Goal: Use online tool/utility: Utilize a website feature to perform a specific function

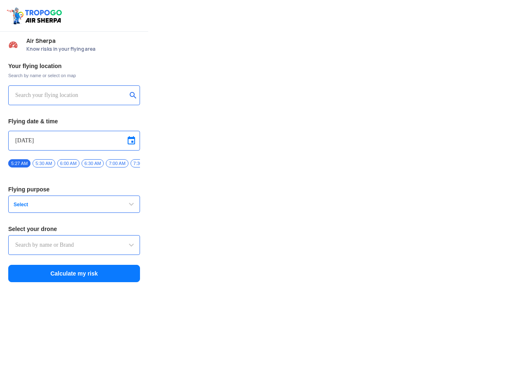
type input "Aquila X2"
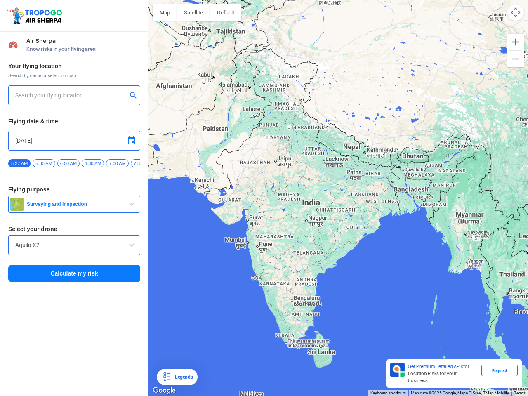
click at [35, 16] on img at bounding box center [35, 15] width 59 height 19
click at [71, 95] on input "text" at bounding box center [71, 95] width 112 height 10
click at [135, 96] on button "submit" at bounding box center [135, 96] width 10 height 8
click at [74, 141] on input "[DATE]" at bounding box center [74, 141] width 118 height 10
click at [131, 141] on div at bounding box center [264, 198] width 528 height 396
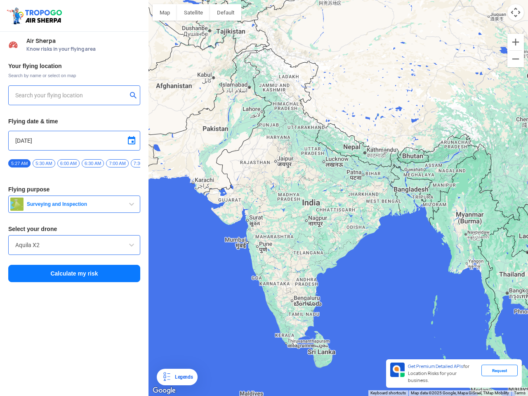
click at [19, 163] on div at bounding box center [264, 198] width 528 height 396
click at [44, 163] on div at bounding box center [264, 198] width 528 height 396
click at [68, 163] on div at bounding box center [264, 198] width 528 height 396
click at [93, 163] on div at bounding box center [264, 198] width 528 height 396
click at [117, 163] on div at bounding box center [264, 198] width 528 height 396
